Goal: Communication & Community: Answer question/provide support

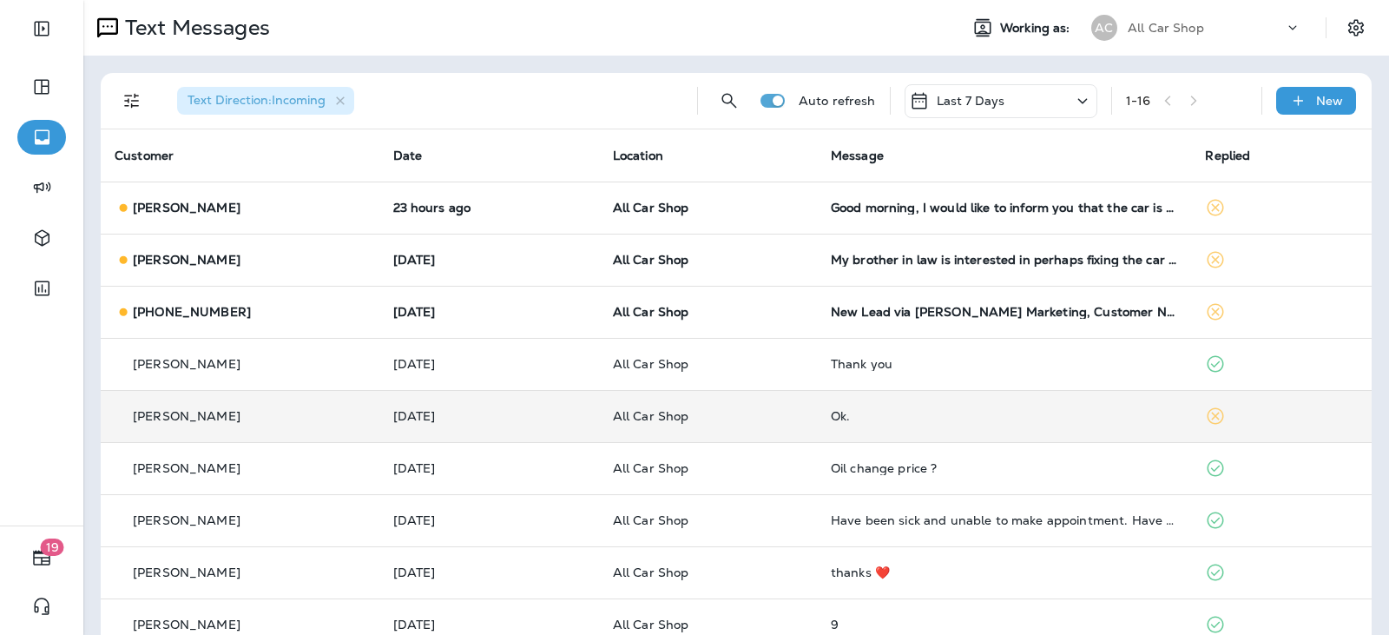
click at [745, 429] on td "All Car Shop" at bounding box center [708, 416] width 218 height 52
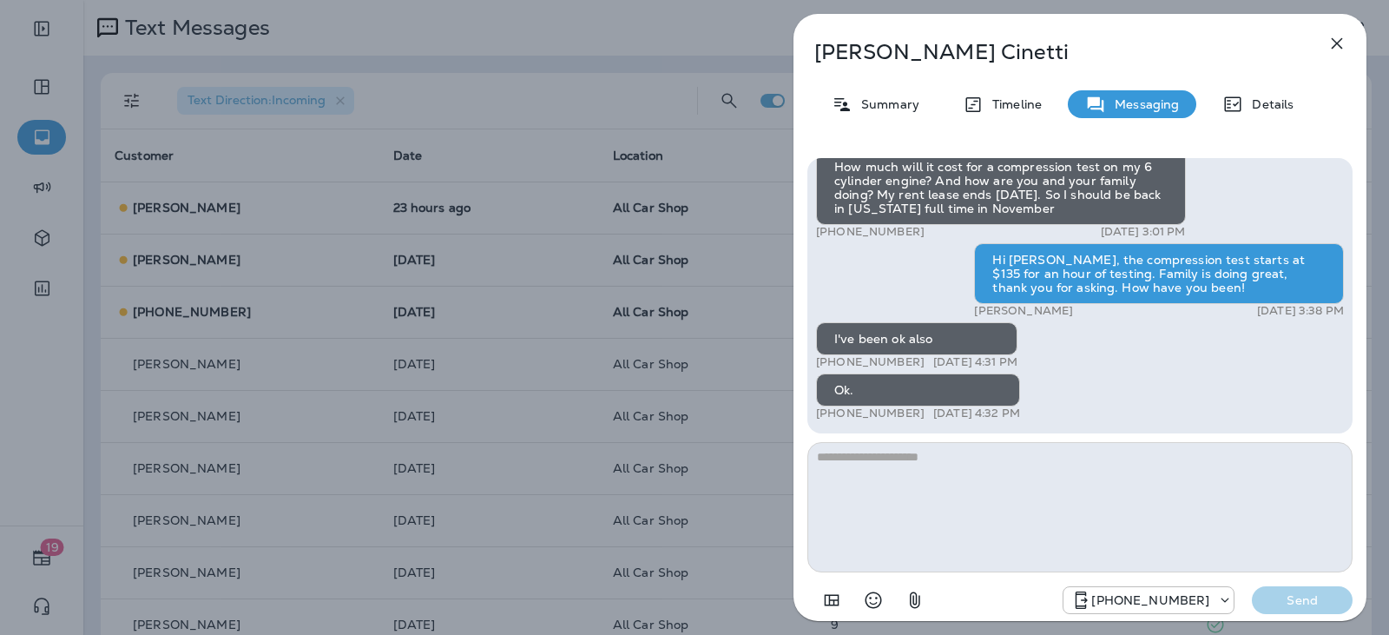
click at [907, 475] on textarea at bounding box center [1079, 507] width 545 height 130
click at [907, 471] on textarea at bounding box center [1079, 507] width 545 height 130
type textarea "**********"
click at [1282, 595] on p "Send" at bounding box center [1302, 600] width 73 height 16
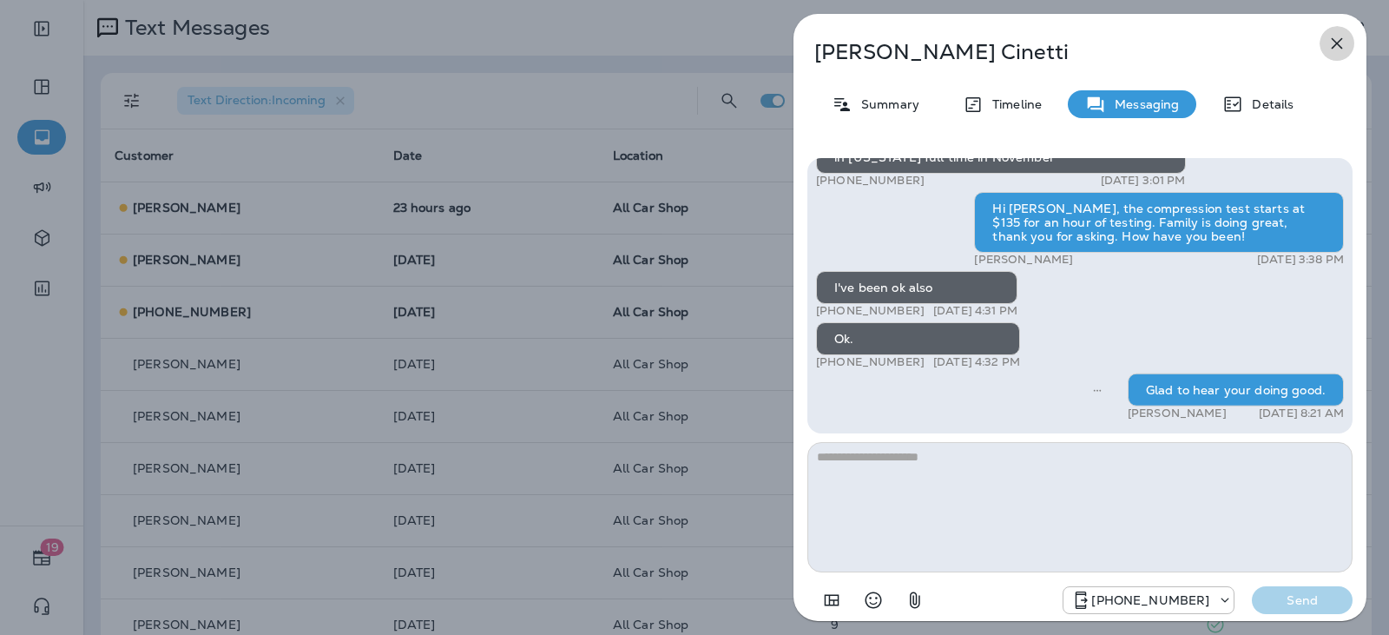
click at [1333, 52] on icon "button" at bounding box center [1337, 43] width 21 height 21
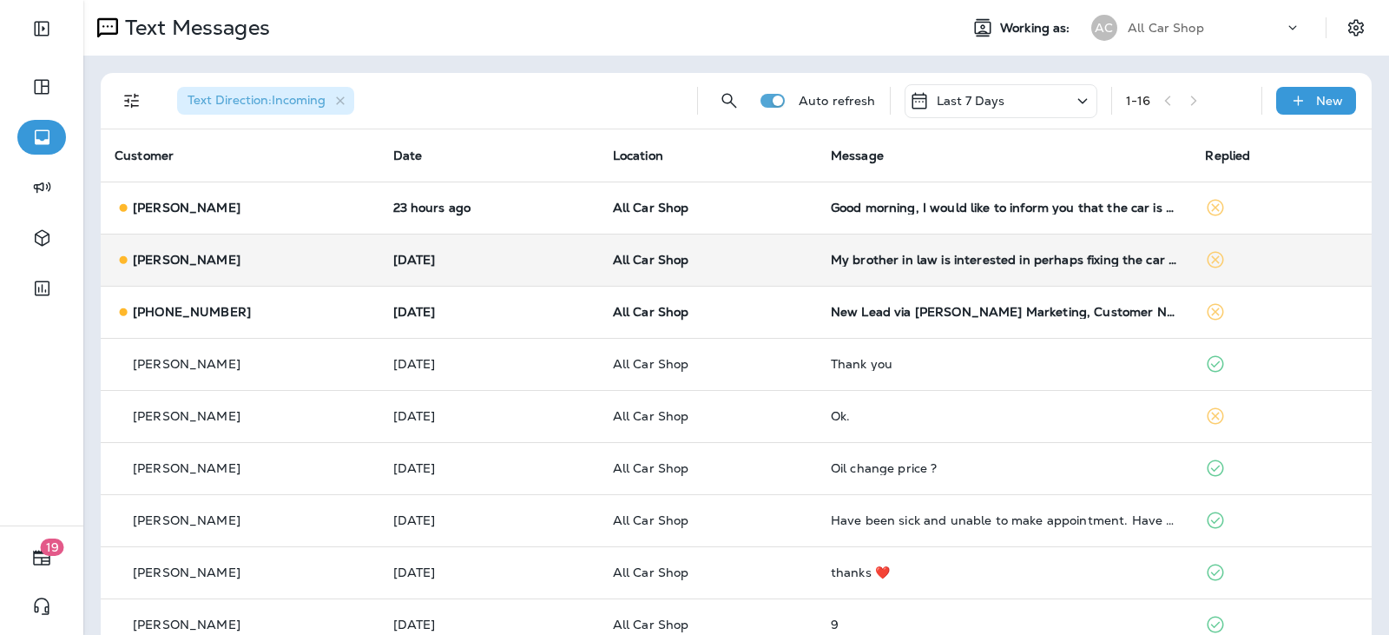
click at [766, 255] on p "All Car Shop" at bounding box center [708, 260] width 190 height 14
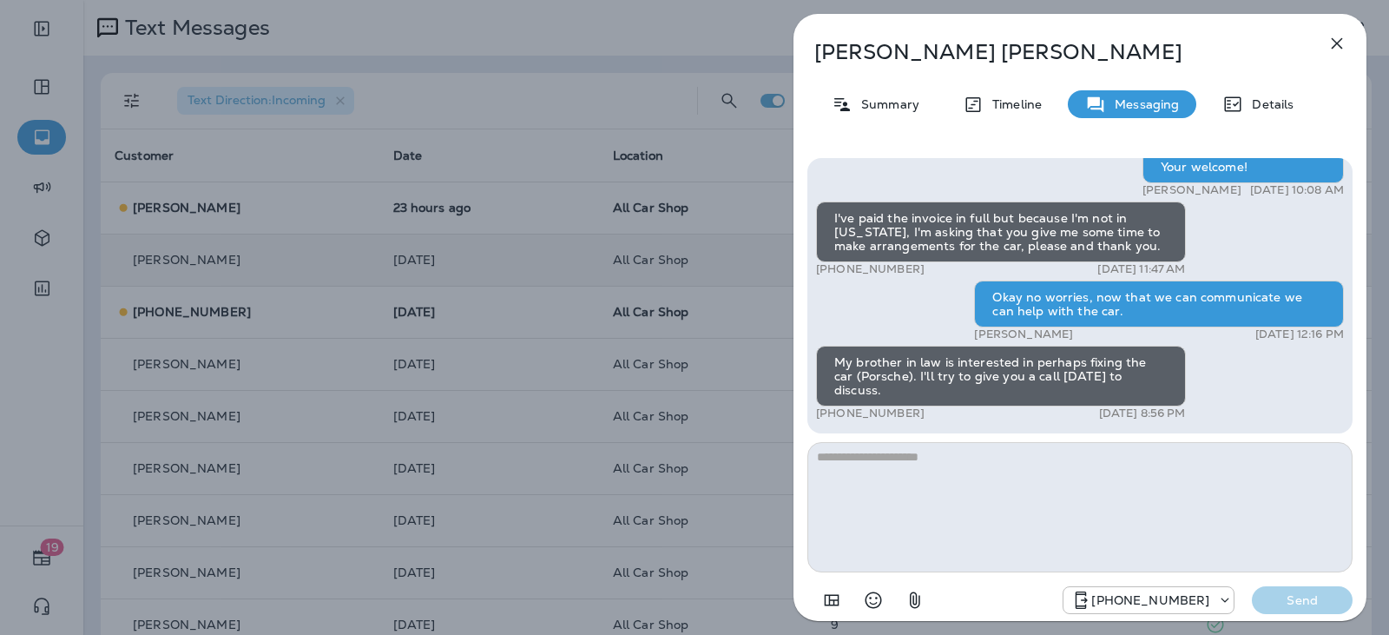
click at [918, 466] on textarea at bounding box center [1079, 507] width 545 height 130
type textarea "**********"
click at [1337, 601] on p "Send" at bounding box center [1302, 600] width 73 height 16
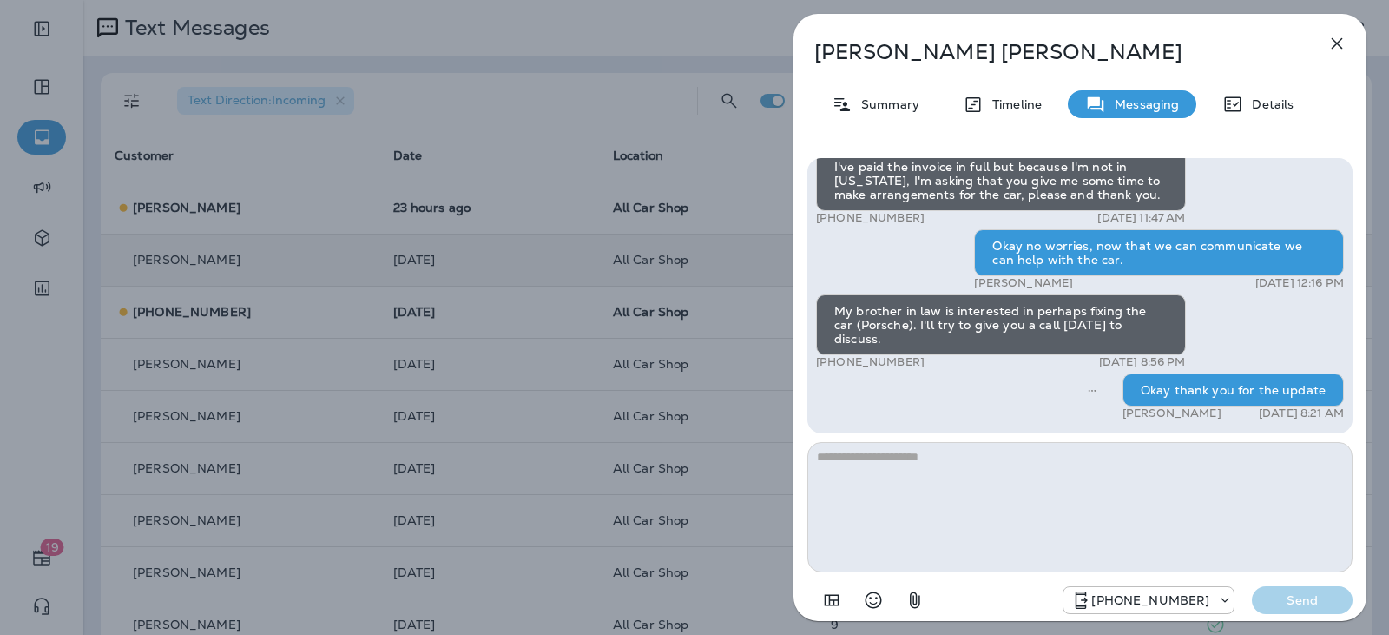
click at [1330, 38] on icon "button" at bounding box center [1337, 43] width 21 height 21
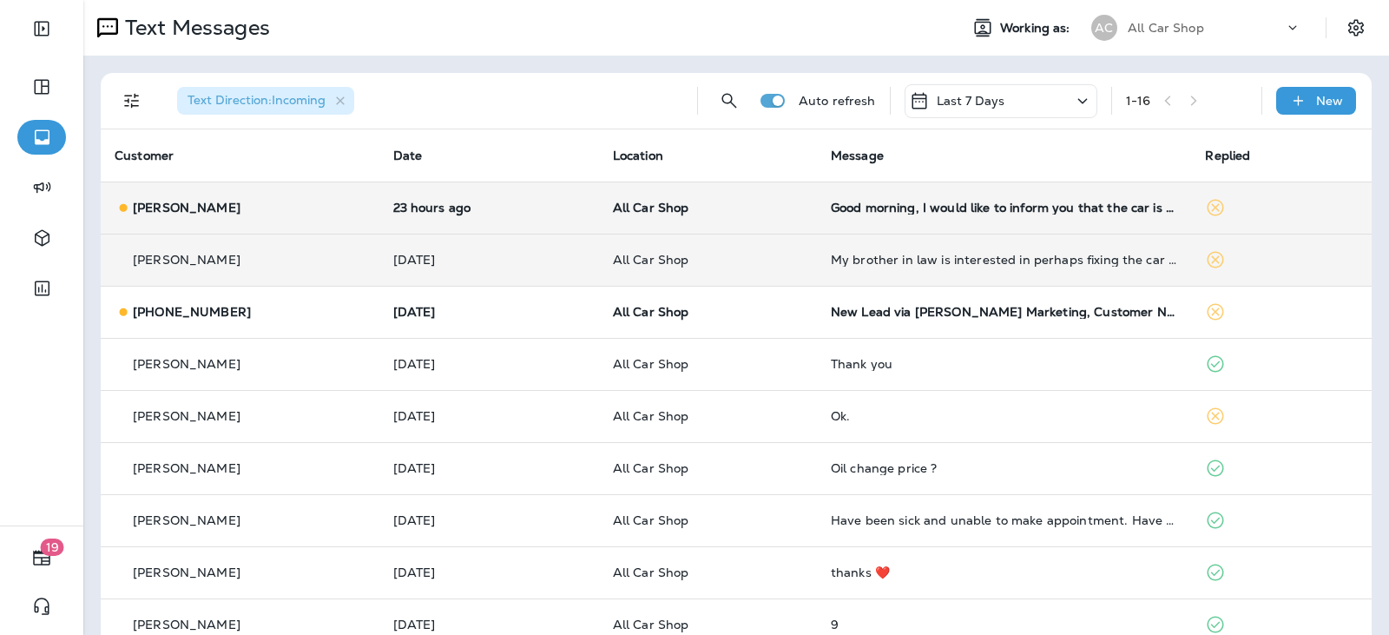
click at [780, 207] on p "All Car Shop" at bounding box center [708, 208] width 190 height 14
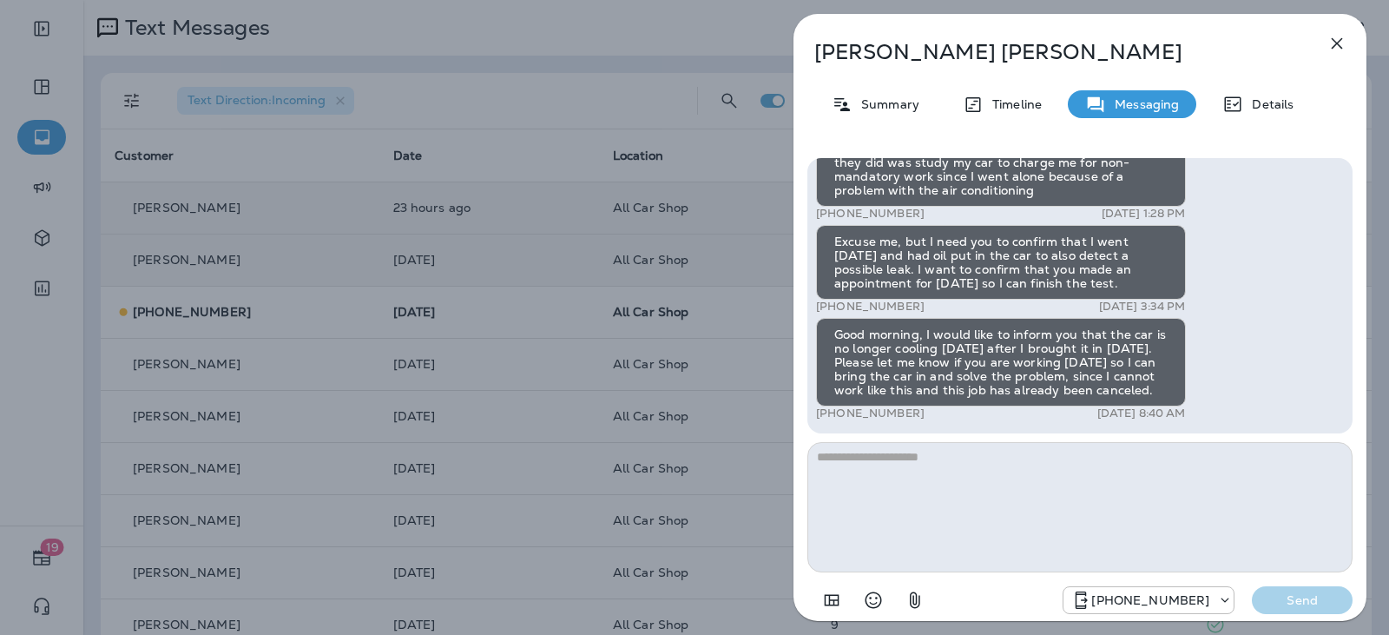
click at [903, 464] on textarea at bounding box center [1079, 507] width 545 height 130
type textarea "**********"
click at [1290, 596] on p "Send" at bounding box center [1302, 600] width 73 height 16
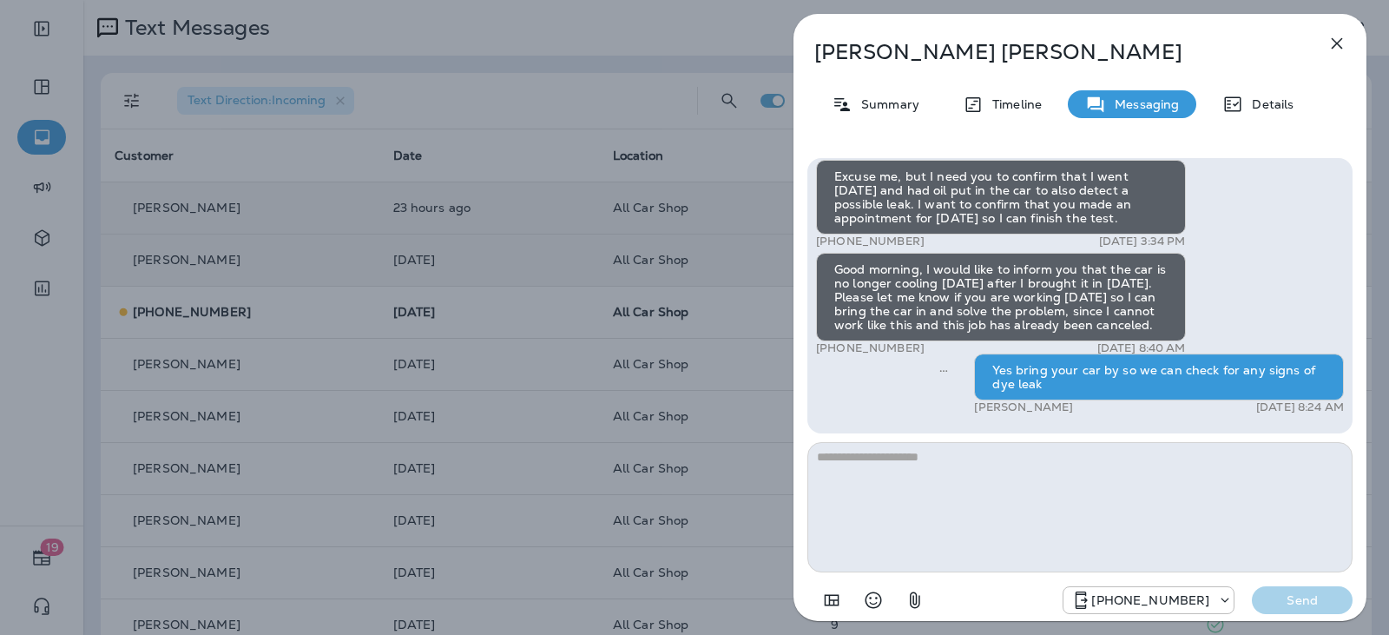
click at [1340, 45] on icon "button" at bounding box center [1337, 43] width 21 height 21
